Goal: Use online tool/utility: Utilize a website feature to perform a specific function

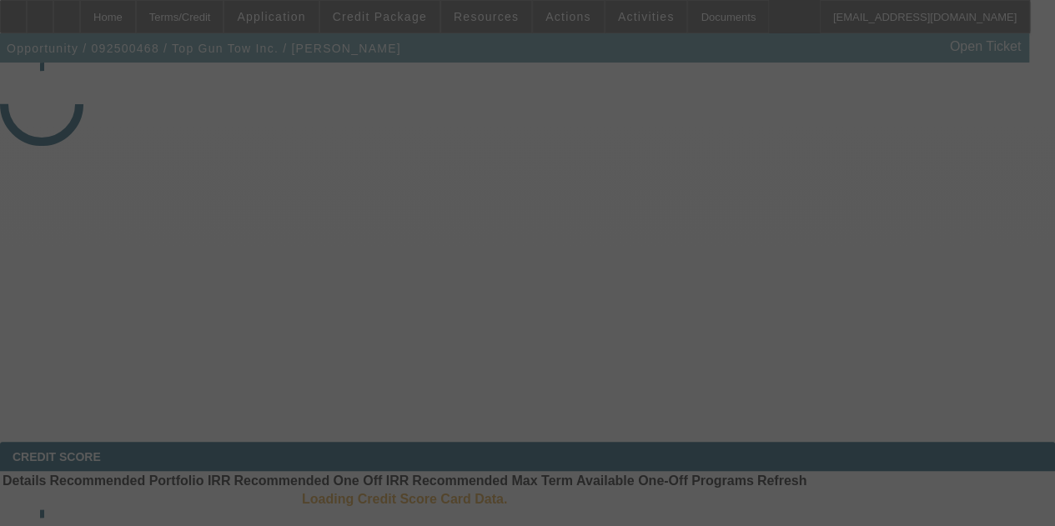
select select "4"
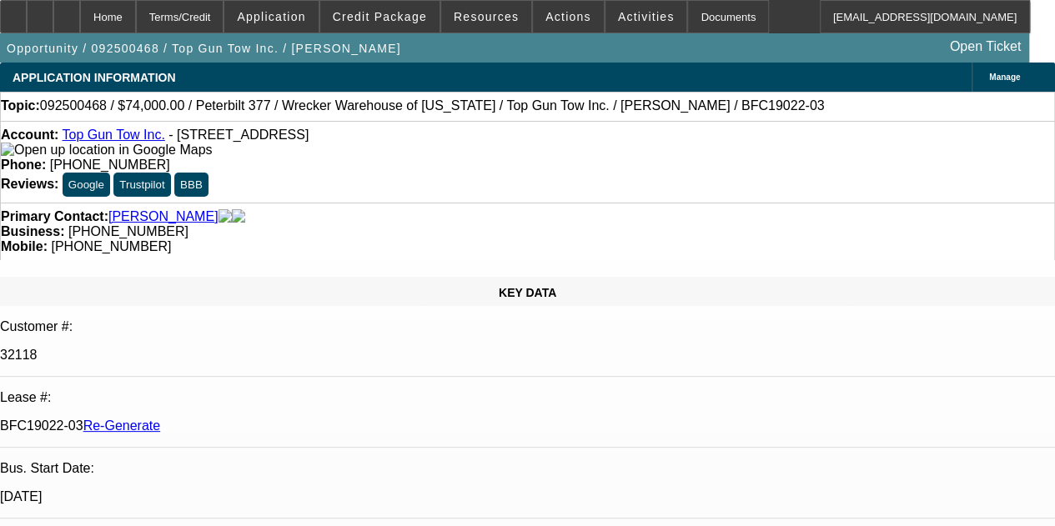
select select "0"
select select "2"
select select "0.1"
select select "4"
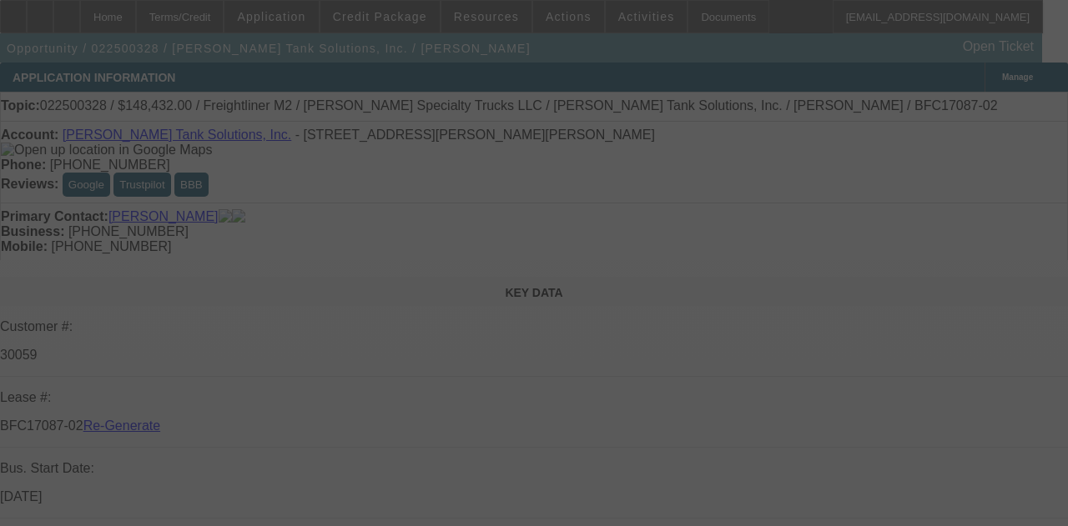
select select "3"
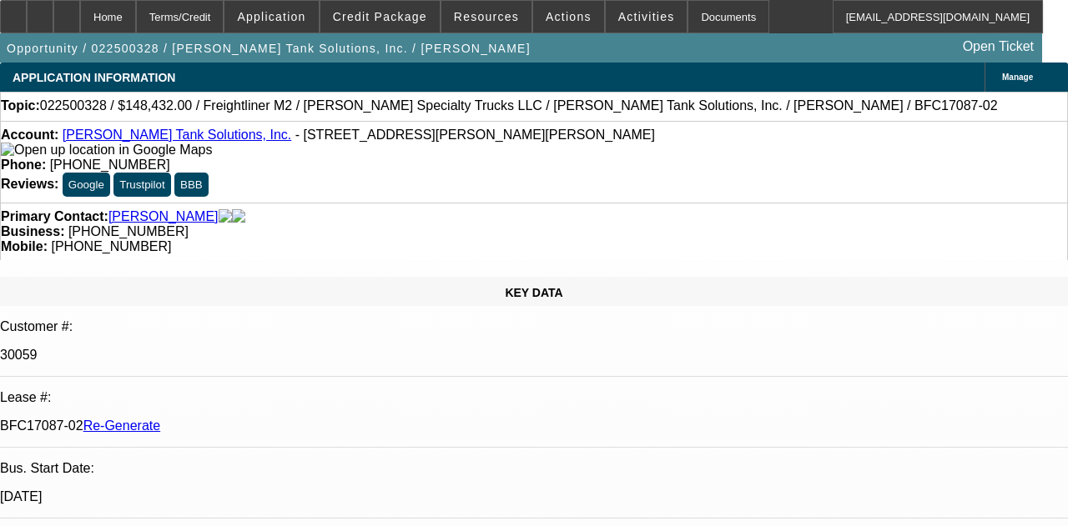
select select "0"
select select "2"
select select "0"
select select "6"
